Goal: Communication & Community: Answer question/provide support

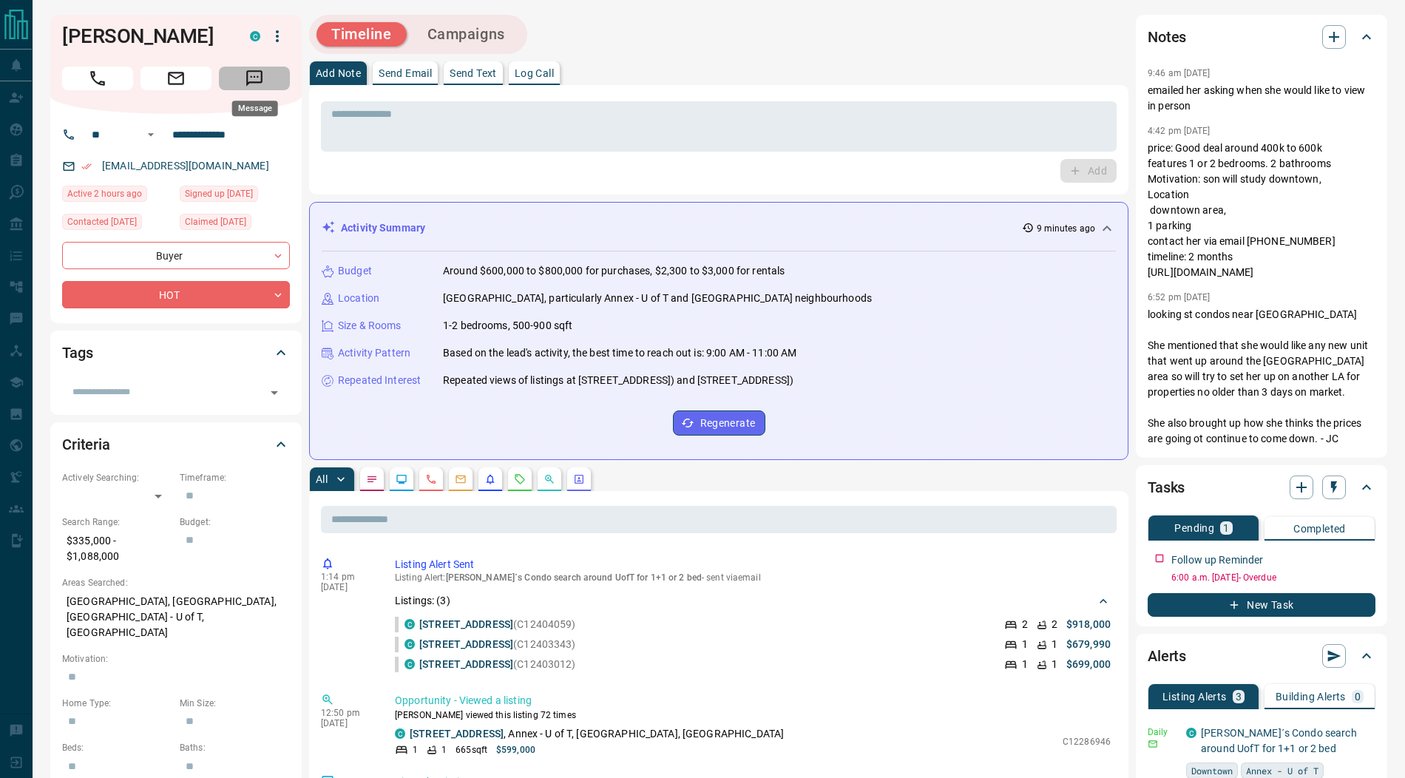
click at [255, 83] on icon "Message" at bounding box center [254, 78] width 19 height 19
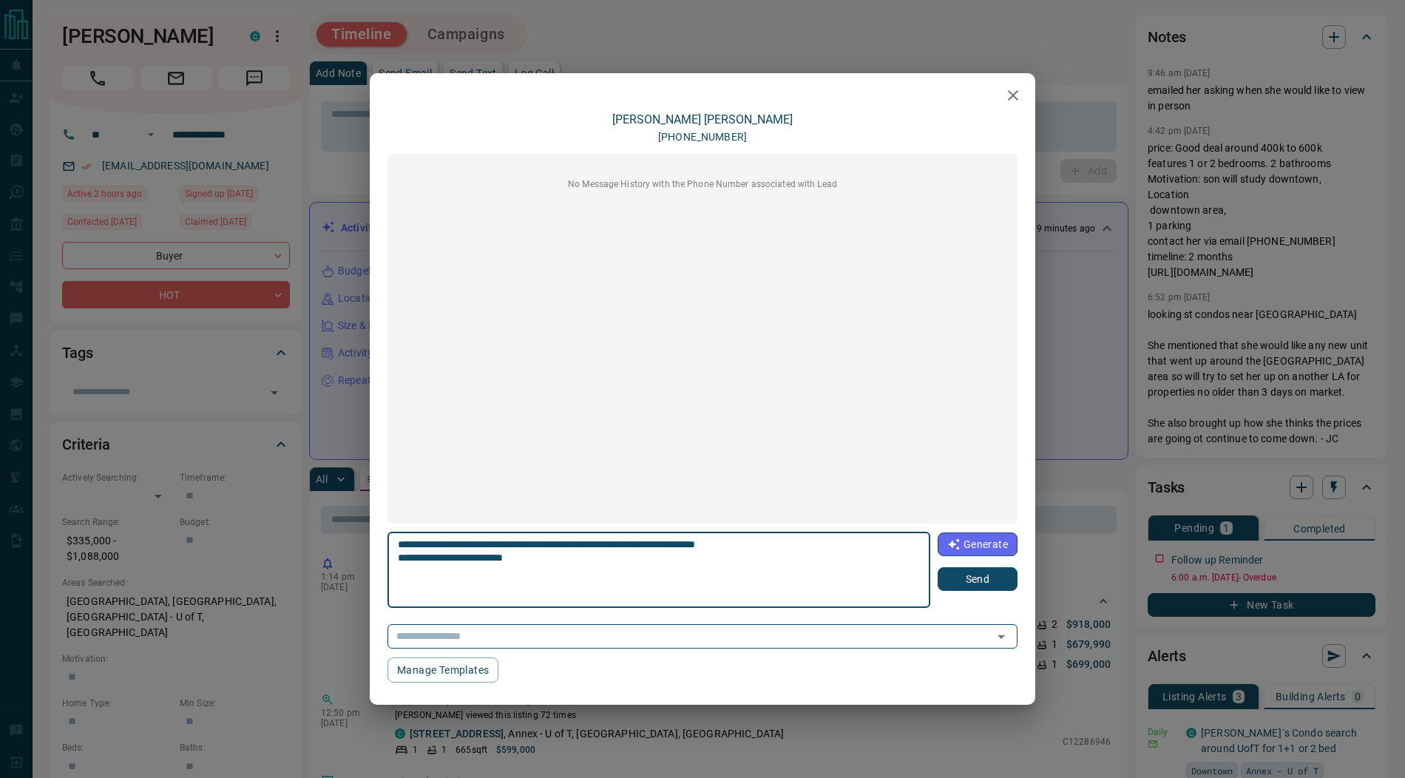
type textarea "**********"
drag, startPoint x: 974, startPoint y: 588, endPoint x: 985, endPoint y: 572, distance: 18.7
click at [978, 586] on button "Send" at bounding box center [977, 579] width 80 height 24
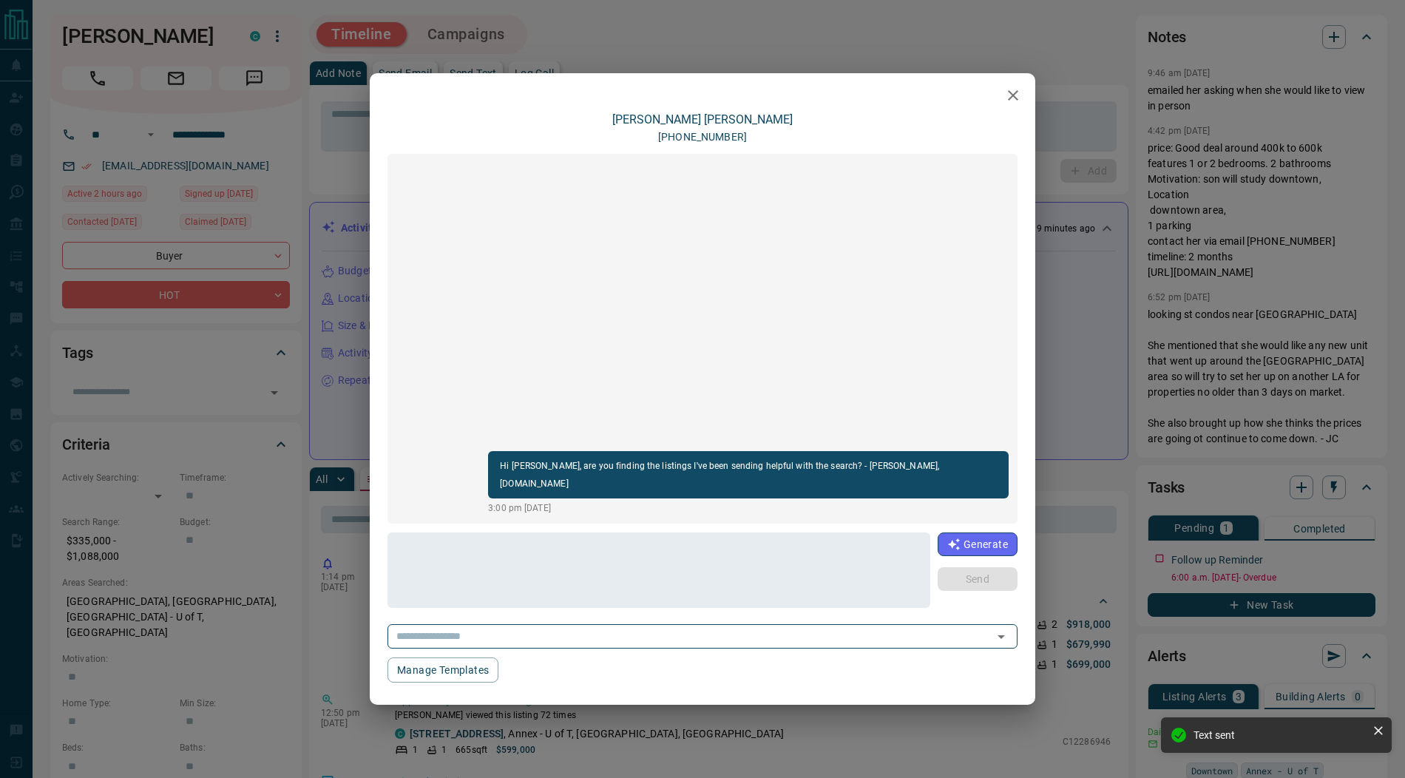
click at [1010, 100] on icon "button" at bounding box center [1013, 95] width 18 height 18
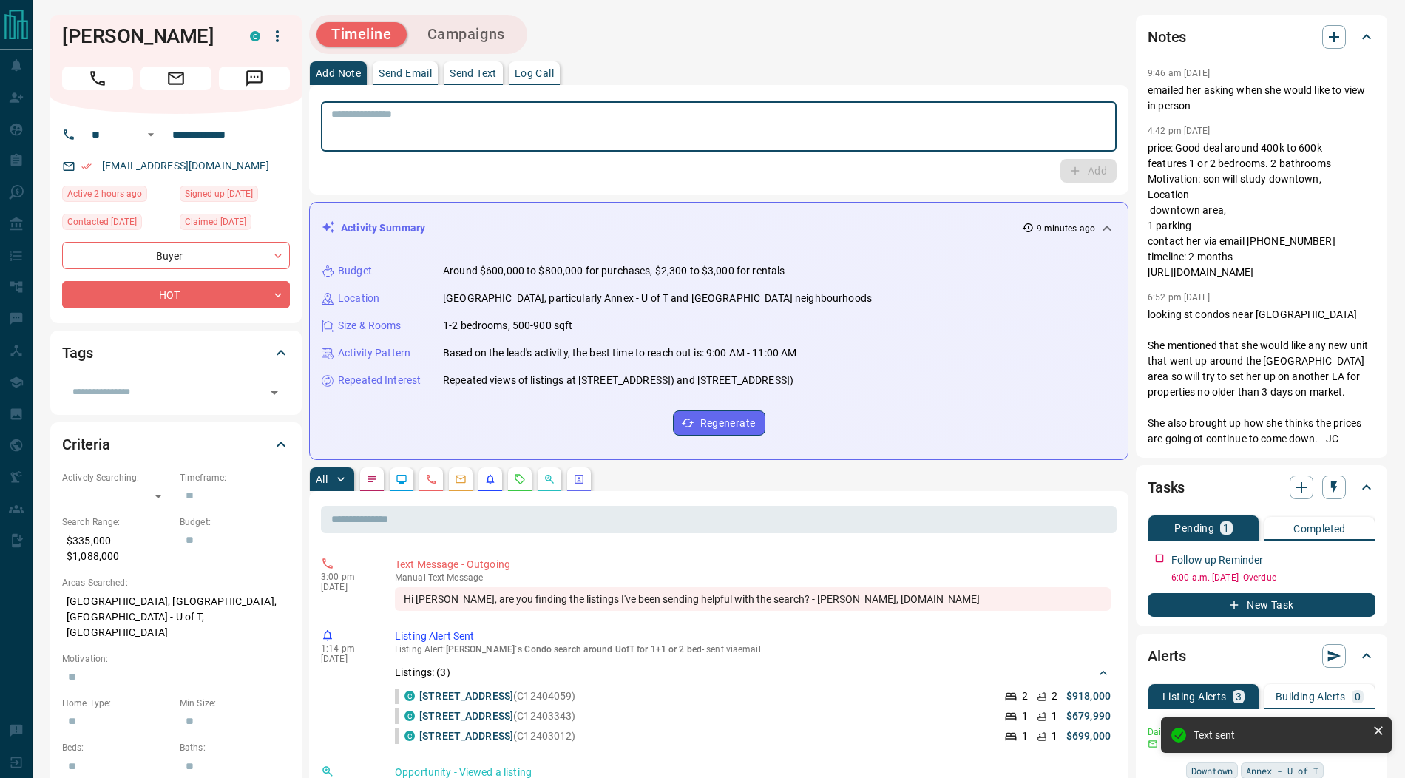
click at [748, 118] on textarea at bounding box center [718, 127] width 775 height 38
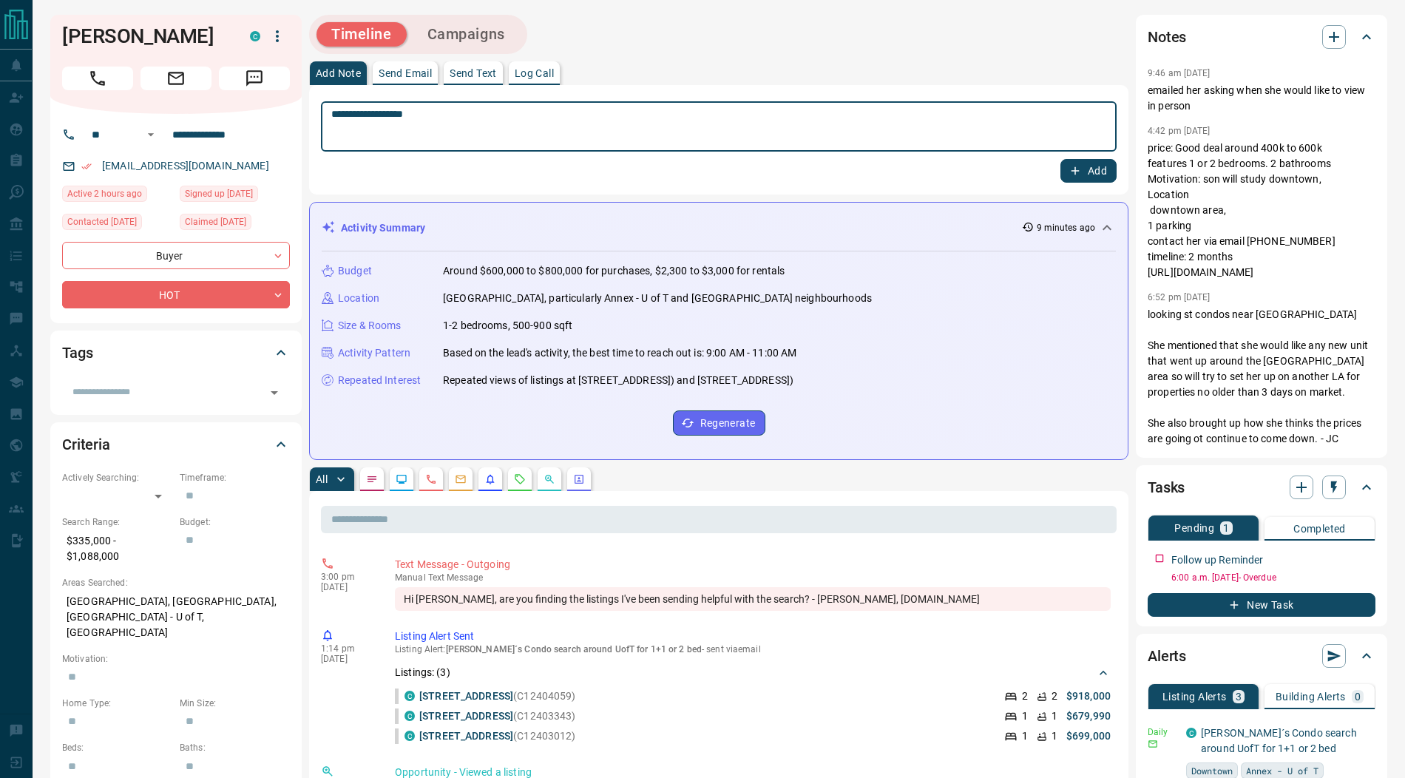
drag, startPoint x: 373, startPoint y: 118, endPoint x: 283, endPoint y: 111, distance: 90.4
type textarea "*********"
click at [1079, 175] on icon "button" at bounding box center [1074, 170] width 13 height 13
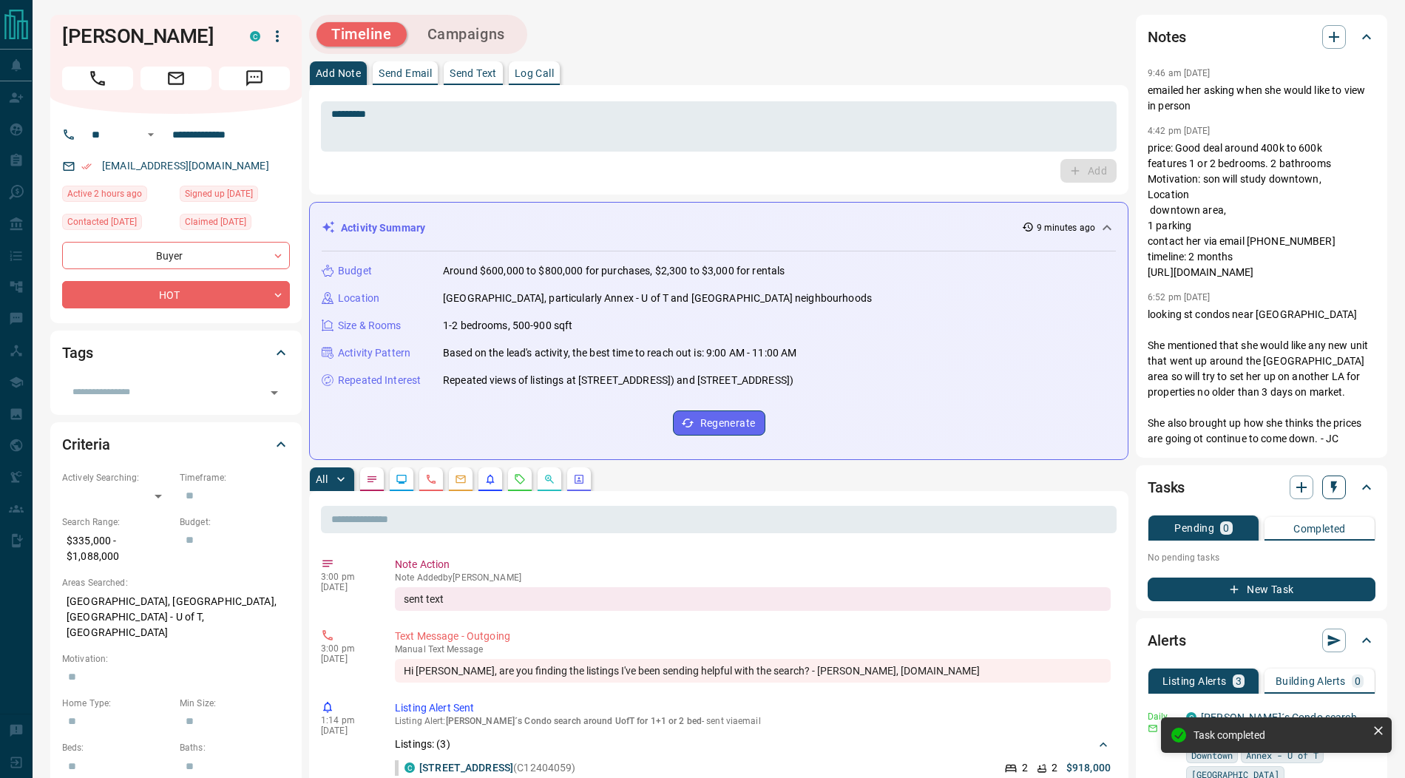
click at [1331, 488] on icon "button" at bounding box center [1333, 487] width 15 height 15
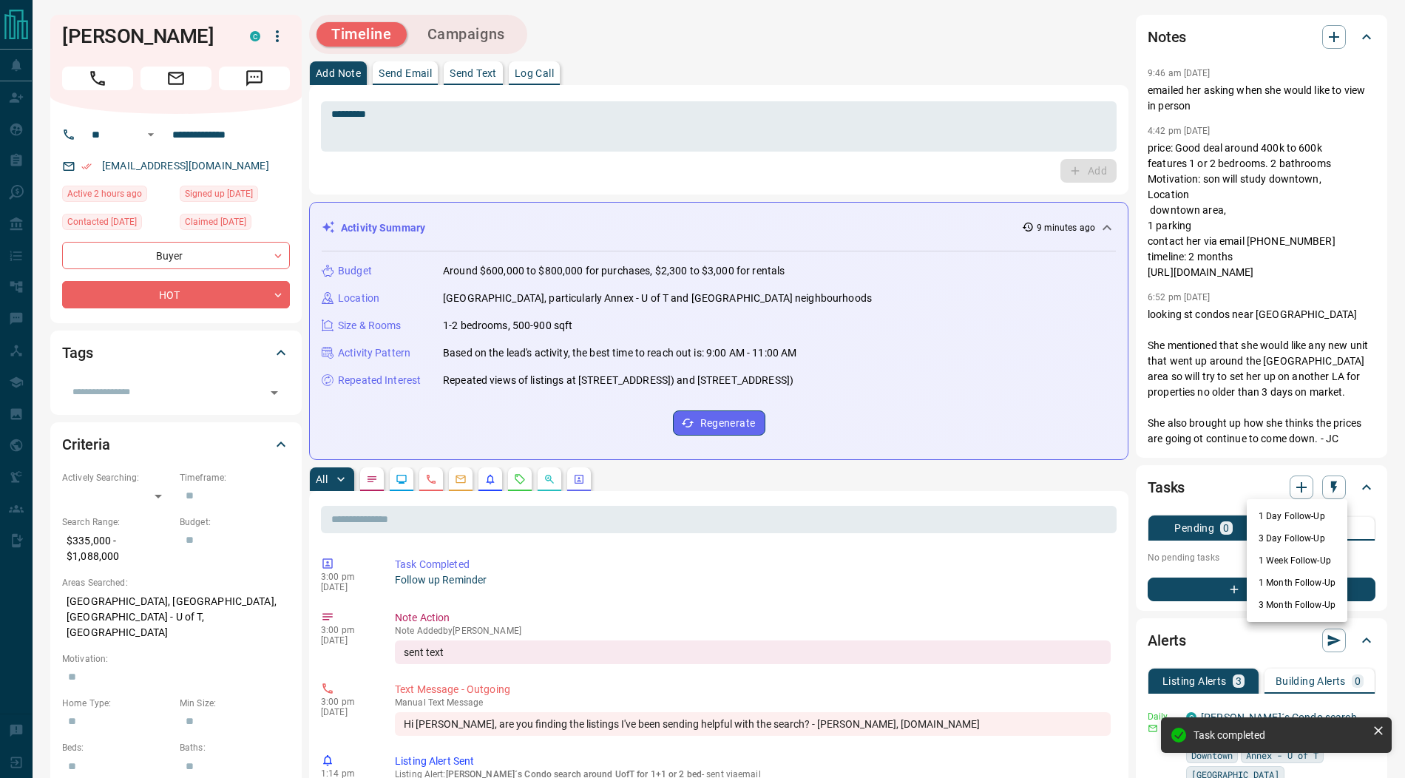
click at [1300, 563] on li "1 Week Follow-Up" at bounding box center [1296, 560] width 101 height 22
